Goal: Find specific page/section: Find specific page/section

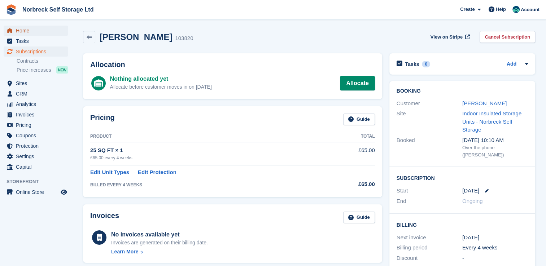
click at [26, 31] on span "Home" at bounding box center [37, 31] width 43 height 10
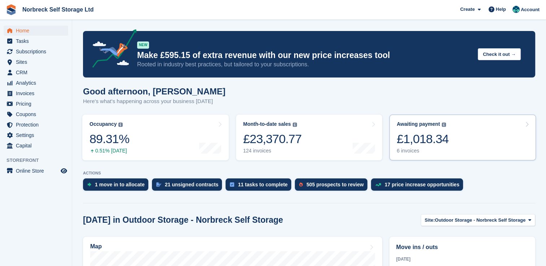
click at [413, 152] on div "6 invoices" at bounding box center [422, 151] width 52 height 6
